Goal: Information Seeking & Learning: Learn about a topic

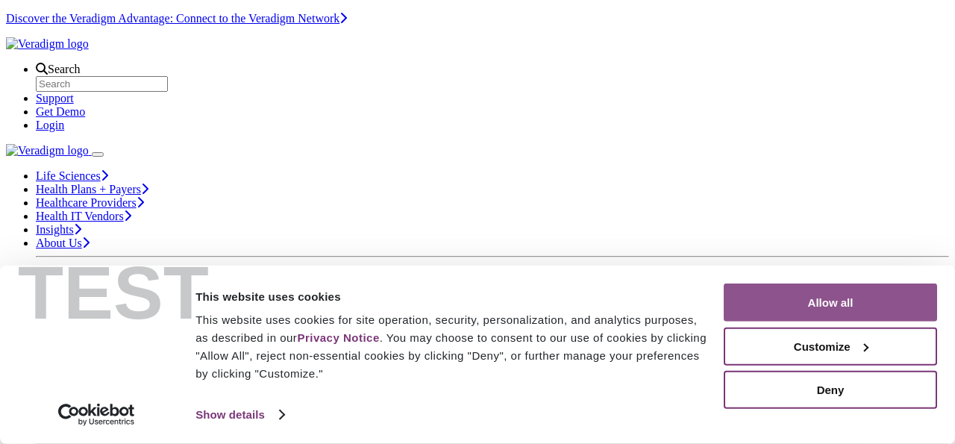
click at [820, 310] on button "Allow all" at bounding box center [830, 303] width 213 height 38
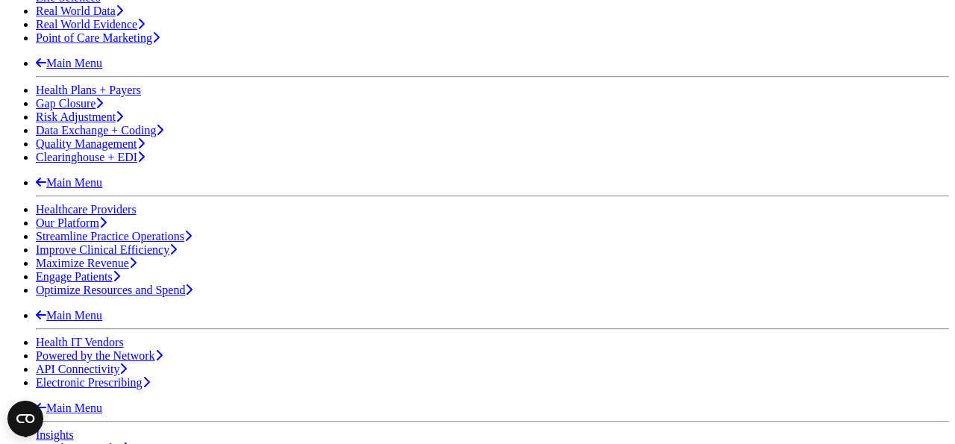
scroll to position [358, 0]
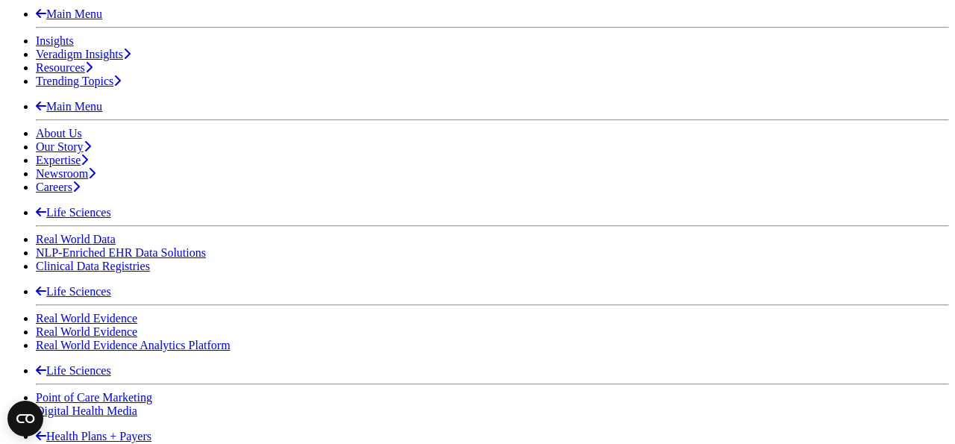
scroll to position [763, 0]
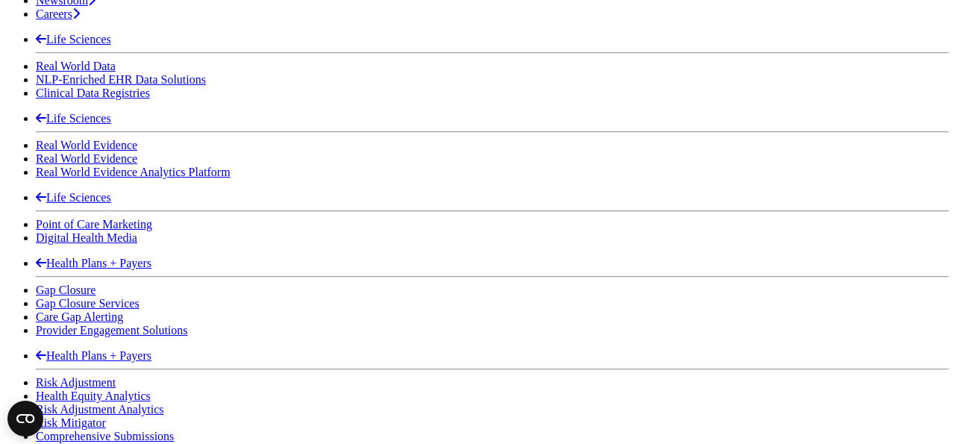
scroll to position [938, 0]
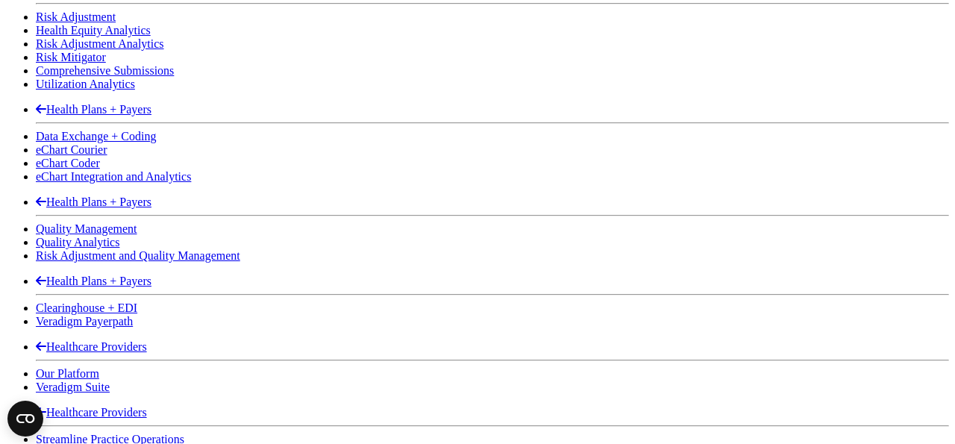
scroll to position [1333, 0]
